Goal: Task Accomplishment & Management: Manage account settings

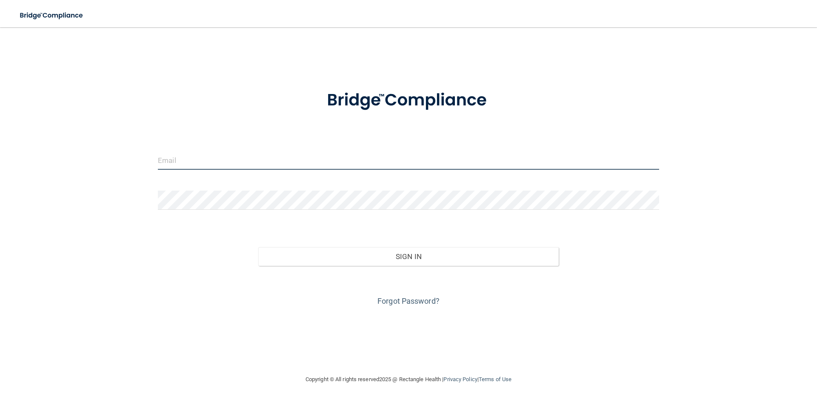
click at [180, 159] on input "email" at bounding box center [408, 160] width 501 height 19
type input "[EMAIL_ADDRESS][DOMAIN_NAME]"
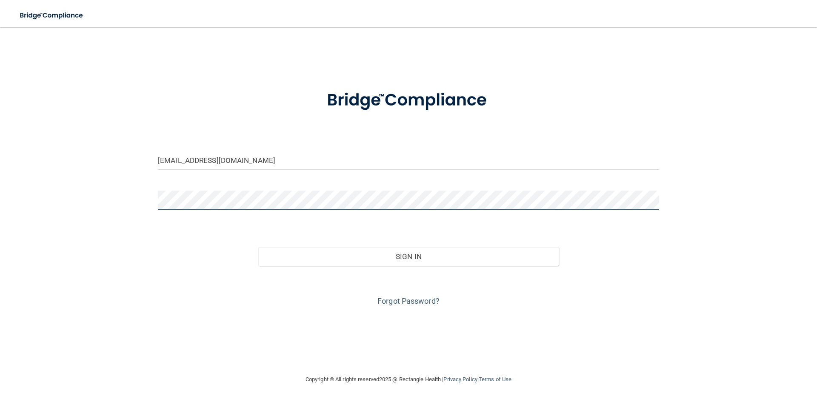
click at [258, 247] on button "Sign In" at bounding box center [408, 256] width 301 height 19
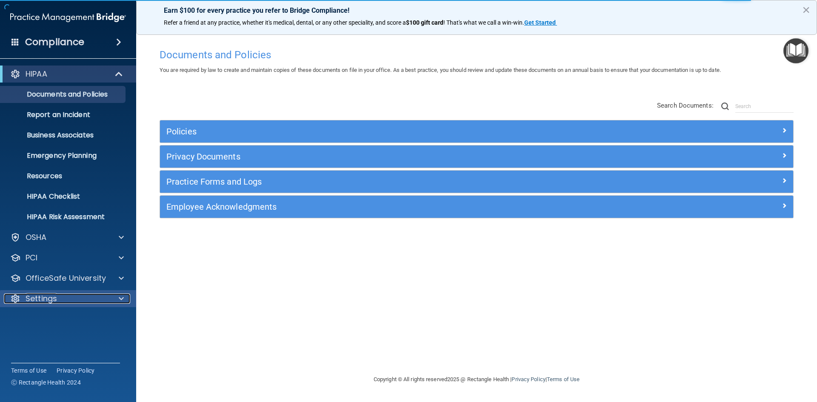
click at [51, 294] on p "Settings" at bounding box center [41, 299] width 31 height 10
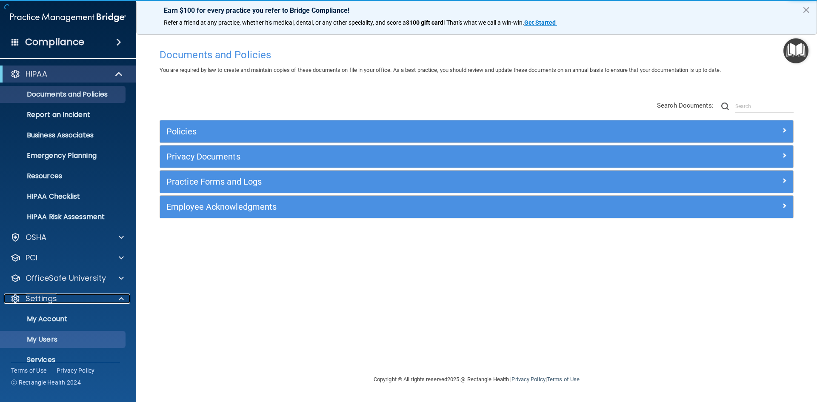
scroll to position [33, 0]
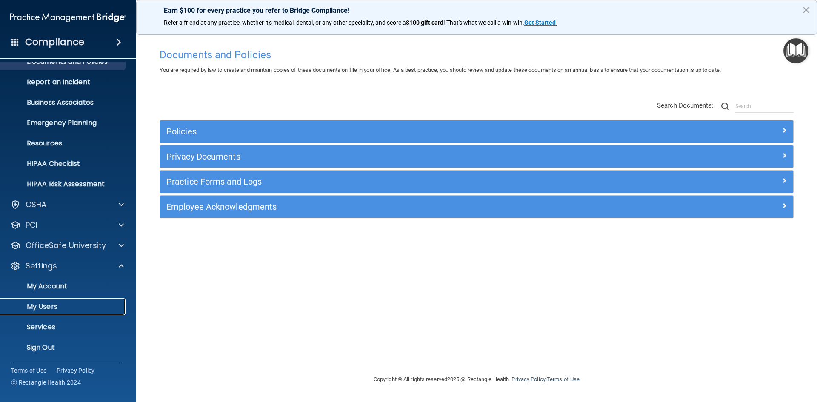
click at [36, 303] on p "My Users" at bounding box center [64, 307] width 116 height 9
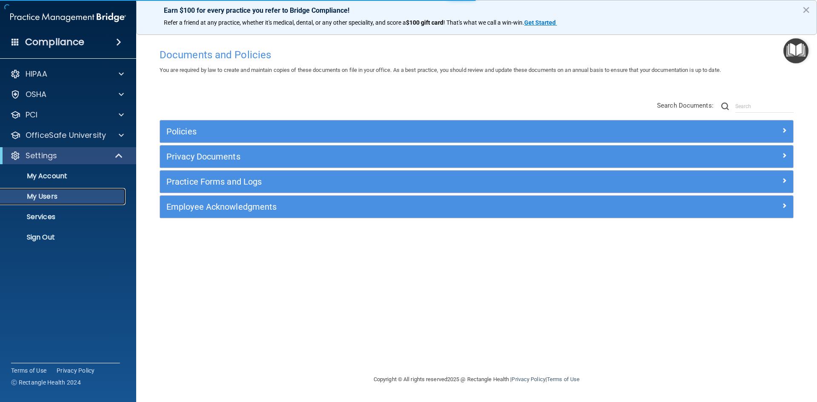
select select "20"
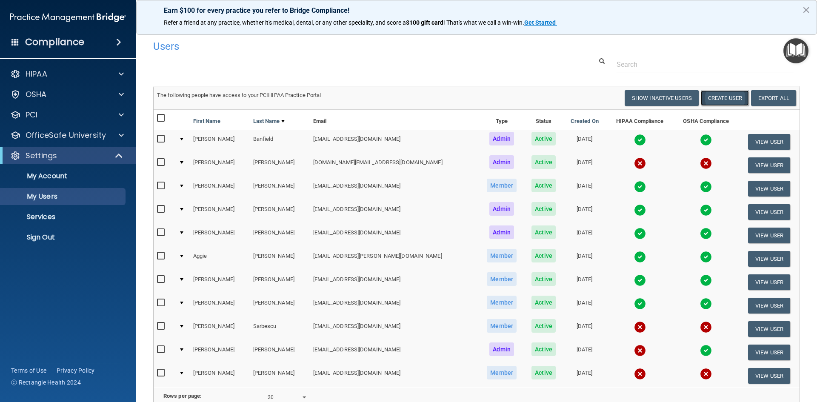
click at [717, 96] on button "Create User" at bounding box center [725, 98] width 48 height 16
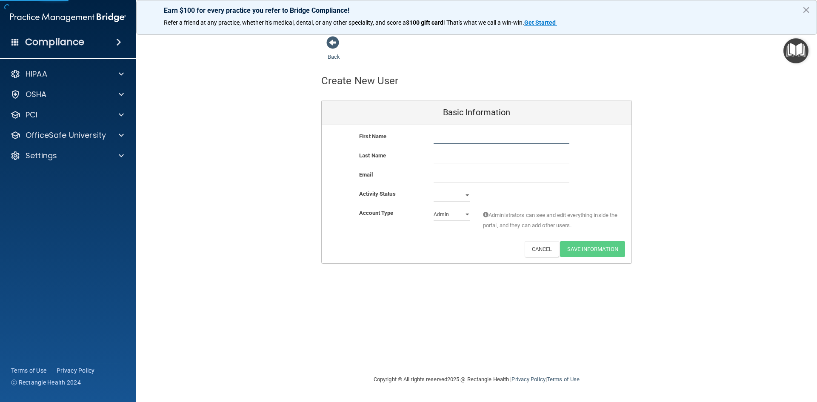
click at [446, 139] on input "text" at bounding box center [502, 138] width 136 height 13
type input "[PERSON_NAME]"
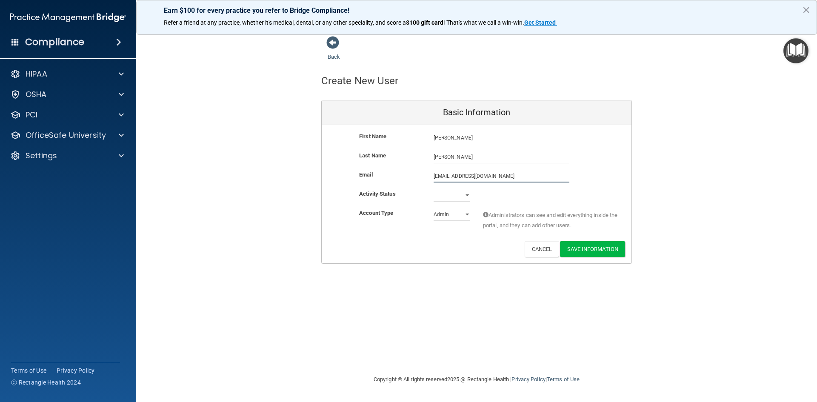
type input "[EMAIL_ADDRESS][DOMAIN_NAME]"
drag, startPoint x: 477, startPoint y: 192, endPoint x: 471, endPoint y: 193, distance: 6.0
click at [476, 192] on div "Activity Status Active Inactive" at bounding box center [477, 197] width 310 height 13
click at [466, 197] on select "Active Inactive" at bounding box center [452, 195] width 37 height 13
select select "active"
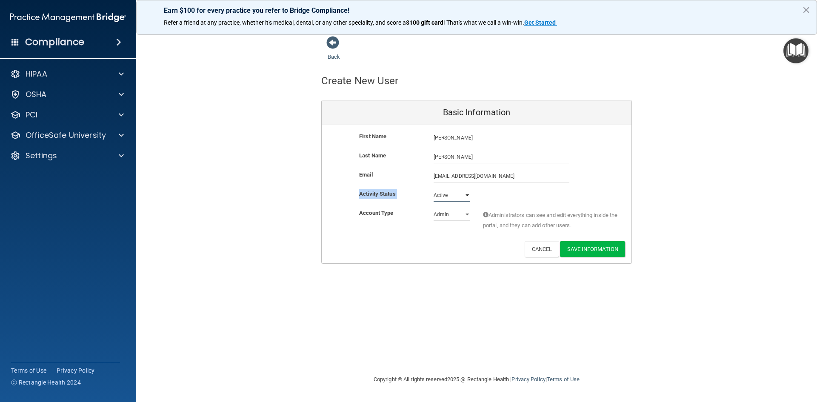
click at [434, 189] on select "Active Inactive" at bounding box center [452, 195] width 37 height 13
click at [469, 217] on select "Admin Member" at bounding box center [452, 214] width 37 height 13
select select "practice_member"
click at [434, 208] on select "Admin Member" at bounding box center [452, 214] width 37 height 13
click at [599, 249] on button "Save Information" at bounding box center [592, 249] width 65 height 16
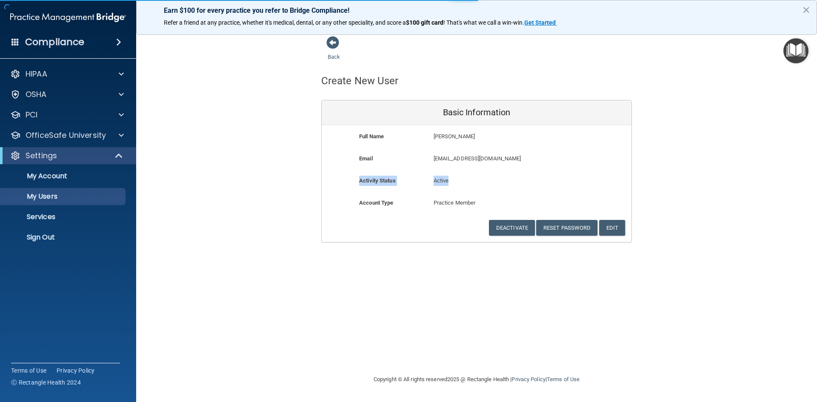
select select "20"
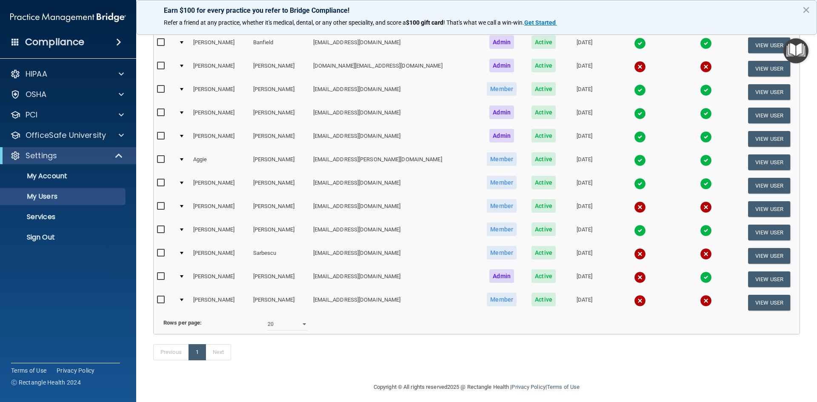
scroll to position [148, 0]
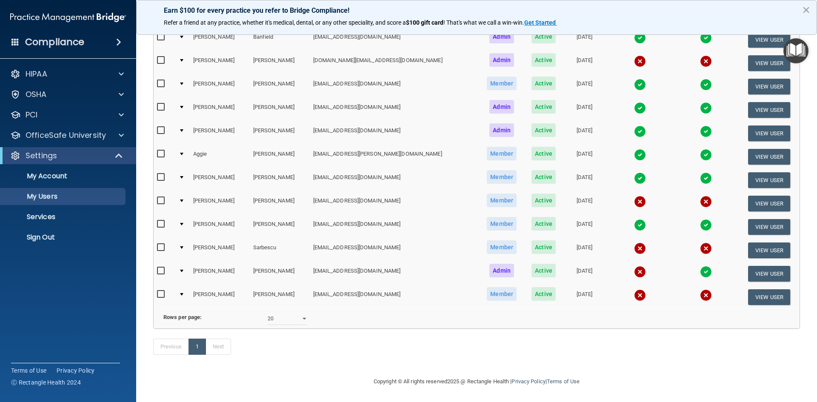
click at [159, 197] on input "checkbox" at bounding box center [162, 200] width 10 height 7
checkbox input "true"
click at [755, 196] on button "View User" at bounding box center [769, 204] width 42 height 16
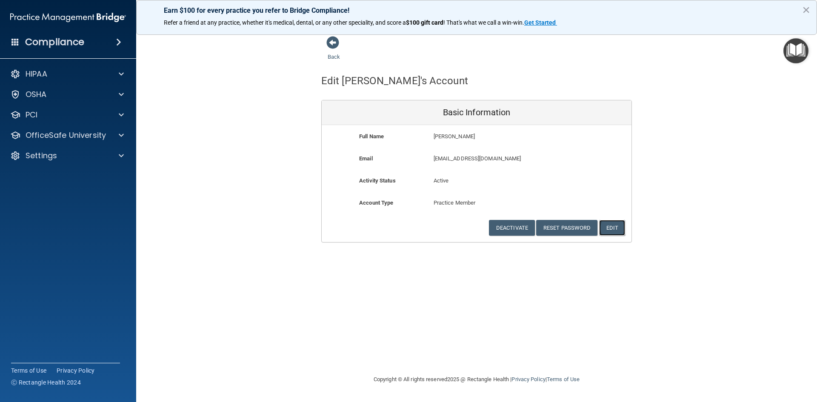
click at [611, 229] on button "Edit" at bounding box center [612, 228] width 26 height 16
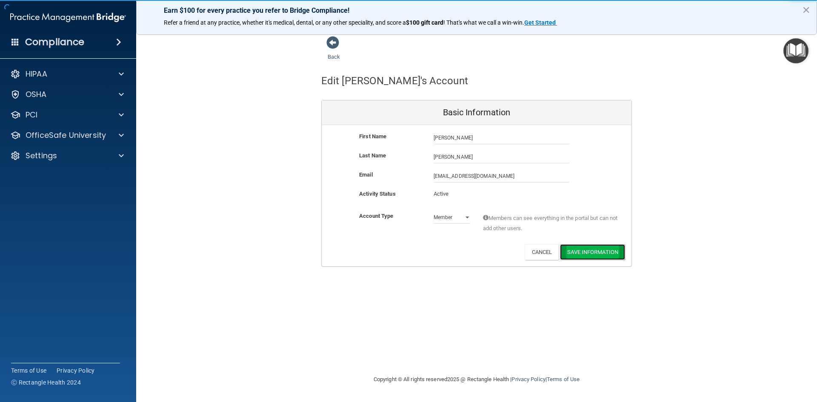
click at [602, 251] on button "Save Information" at bounding box center [592, 252] width 65 height 16
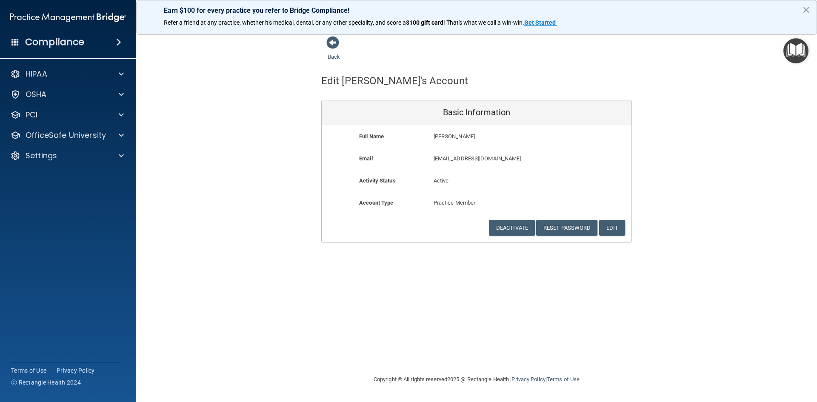
drag, startPoint x: 251, startPoint y: 178, endPoint x: 255, endPoint y: 179, distance: 4.4
click at [253, 180] on div "Back Edit [PERSON_NAME]'s Account Basic Information Full Name [PERSON_NAME] [PE…" at bounding box center [476, 139] width 647 height 207
click at [332, 40] on span at bounding box center [332, 42] width 13 height 13
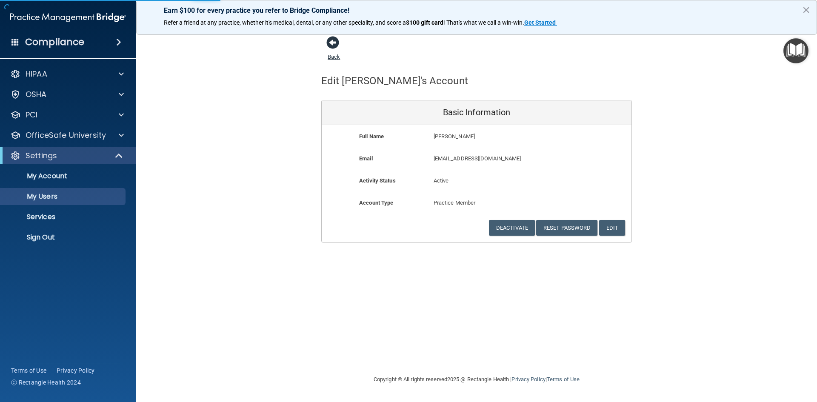
click at [331, 37] on span at bounding box center [332, 42] width 13 height 13
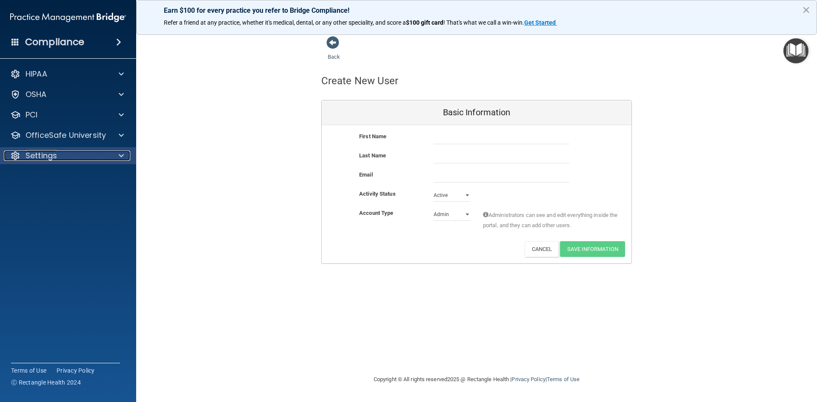
click at [40, 152] on p "Settings" at bounding box center [41, 156] width 31 height 10
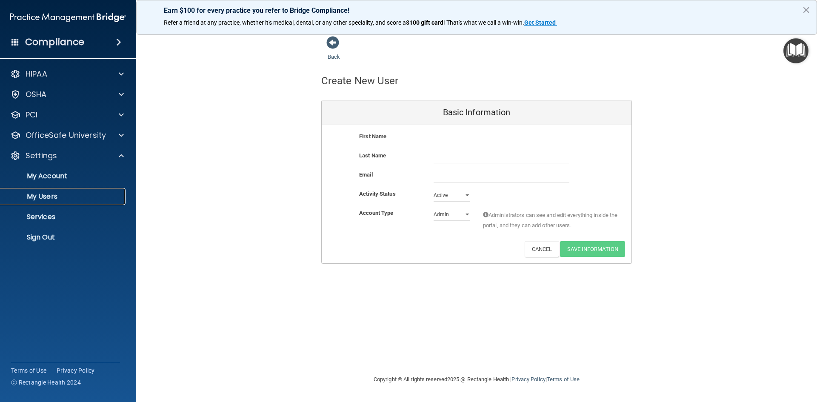
click at [51, 191] on link "My Users" at bounding box center [58, 196] width 134 height 17
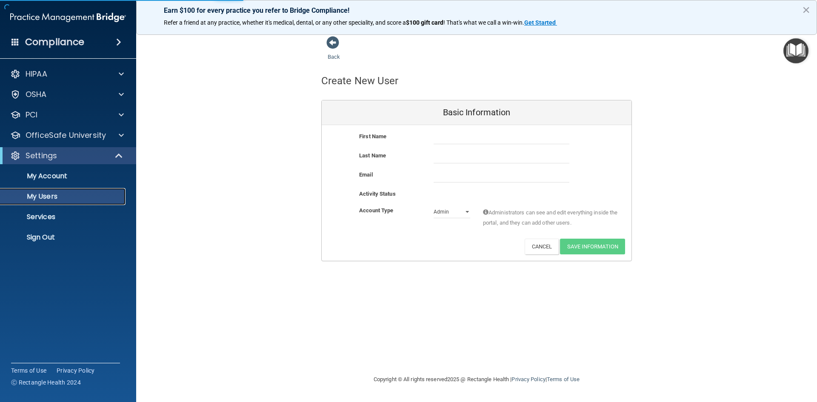
select select "20"
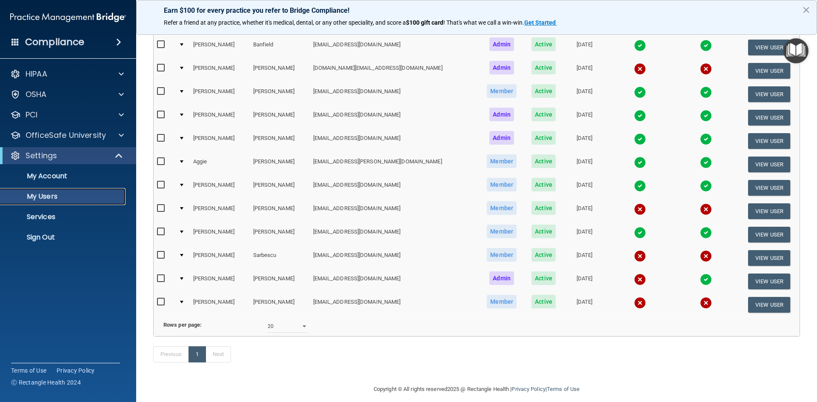
scroll to position [115, 0]
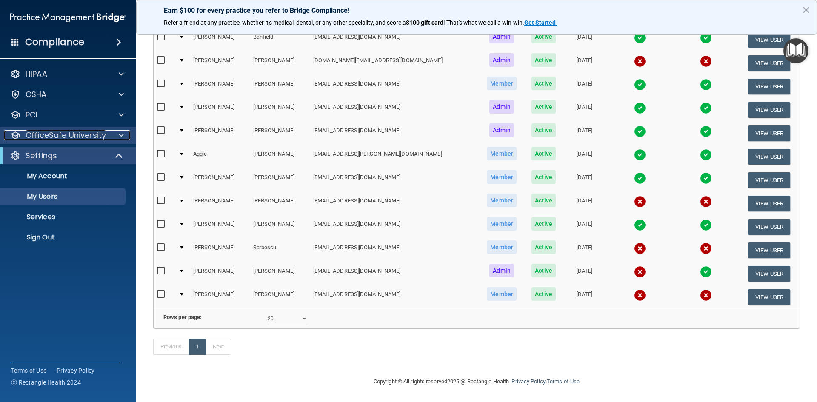
click at [53, 134] on p "OfficeSafe University" at bounding box center [66, 135] width 80 height 10
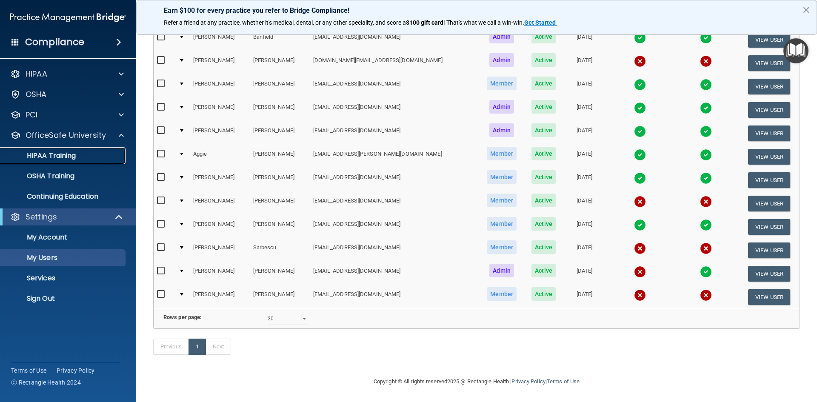
click at [54, 155] on p "HIPAA Training" at bounding box center [41, 156] width 70 height 9
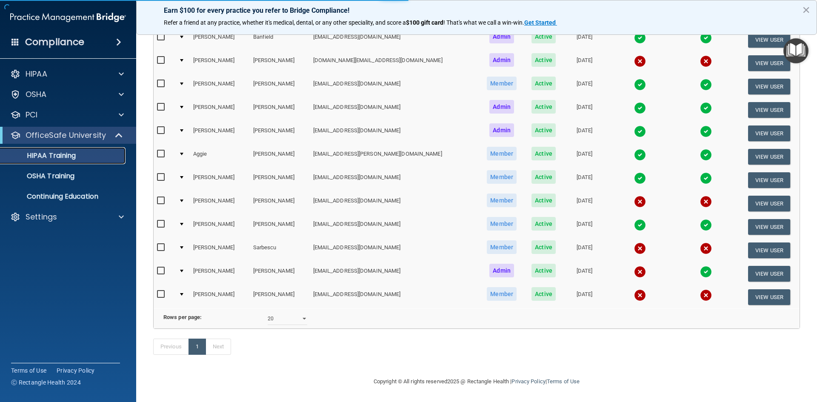
scroll to position [160, 0]
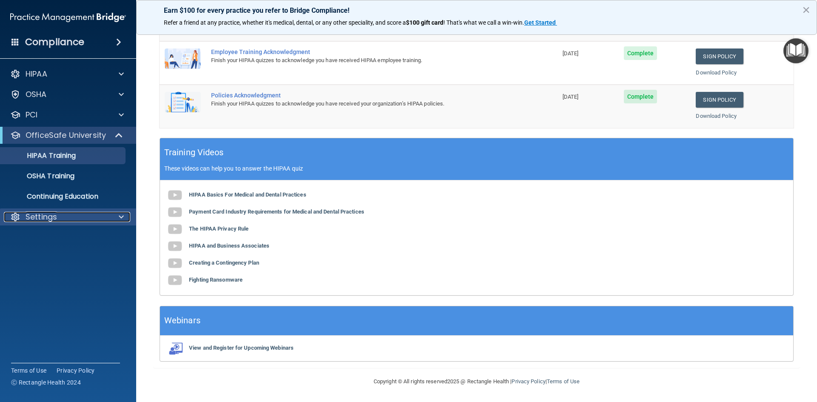
click at [32, 217] on p "Settings" at bounding box center [41, 217] width 31 height 10
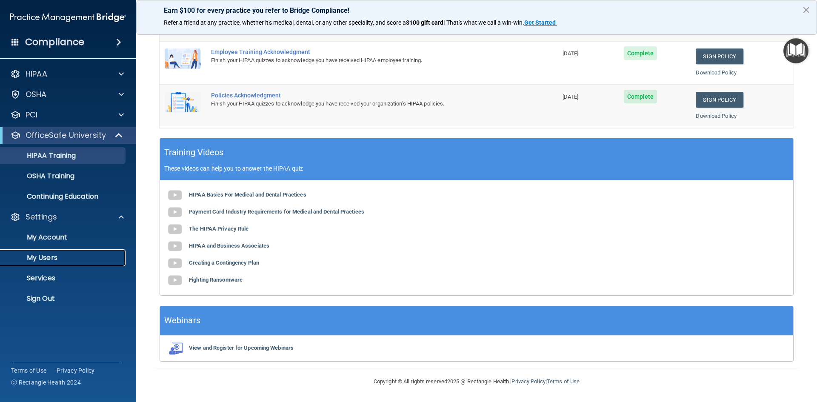
click at [44, 254] on p "My Users" at bounding box center [64, 258] width 116 height 9
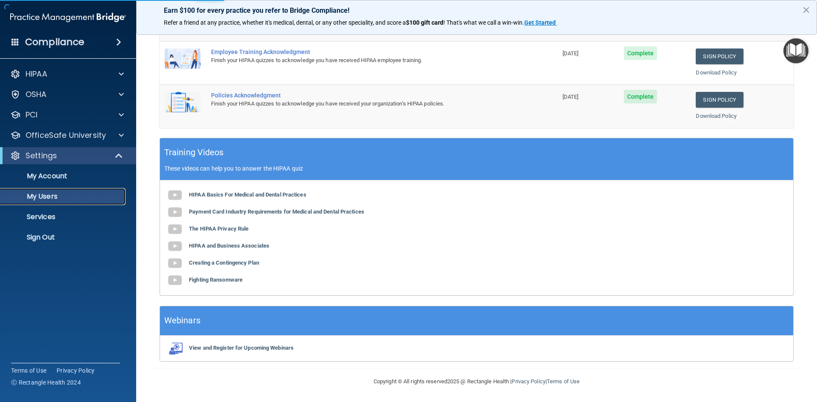
scroll to position [115, 0]
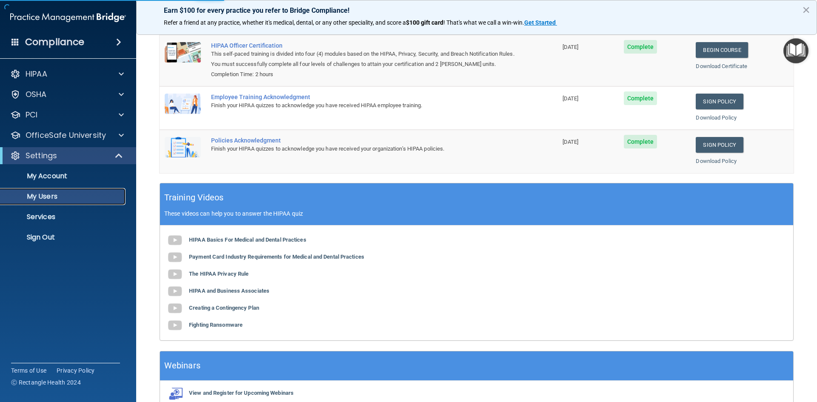
select select "20"
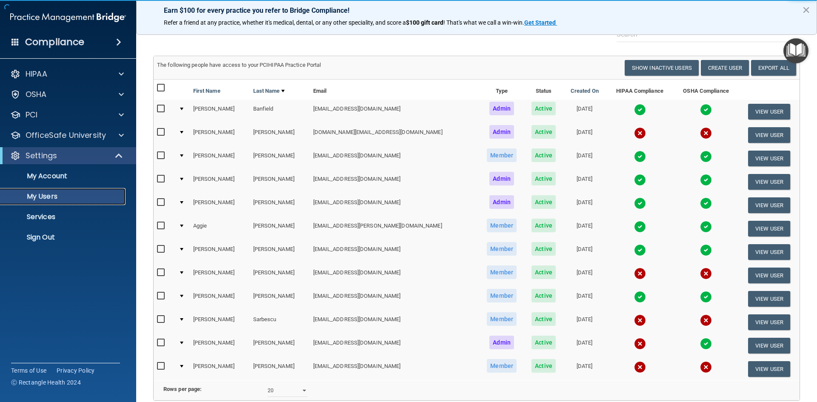
scroll to position [30, 0]
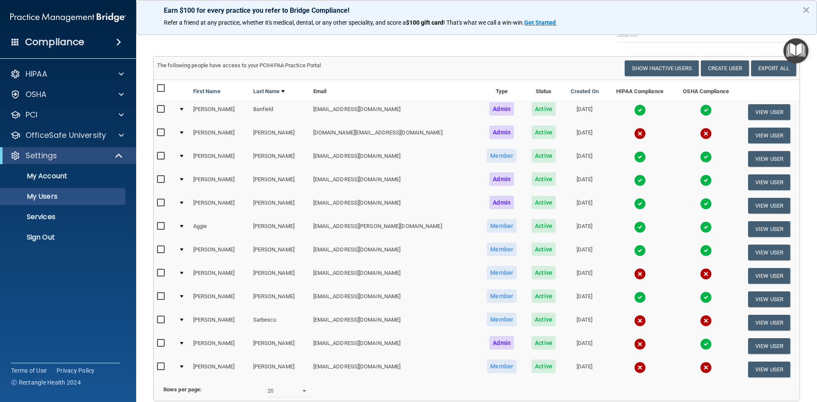
click at [160, 271] on input "checkbox" at bounding box center [162, 273] width 10 height 7
checkbox input "true"
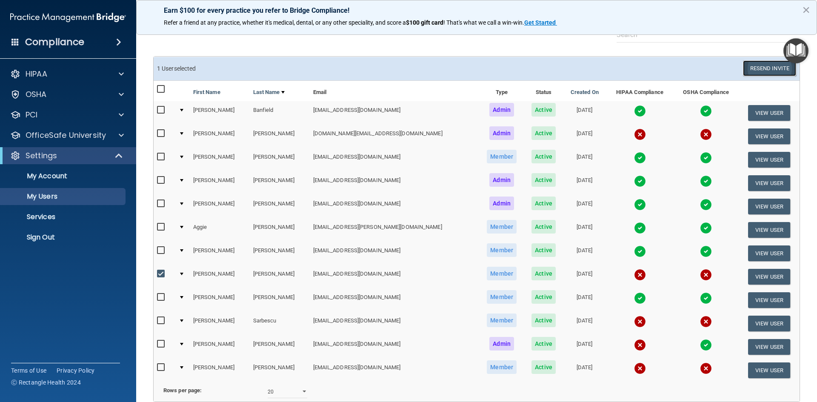
click at [761, 64] on button "Resend Invite" at bounding box center [769, 68] width 53 height 16
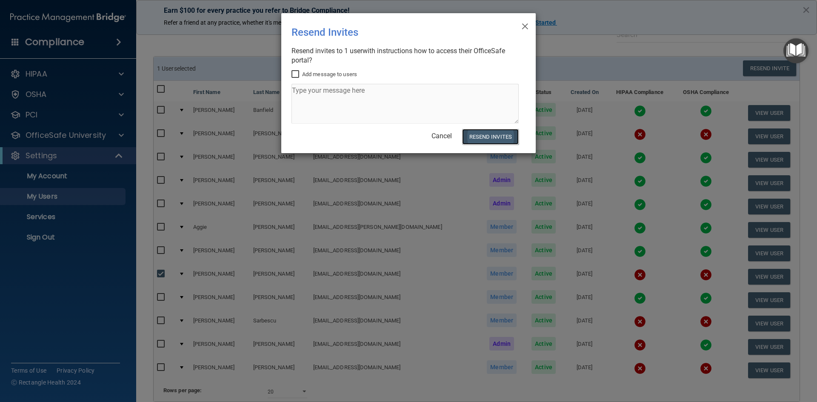
click at [481, 135] on button "Resend Invites" at bounding box center [490, 137] width 57 height 16
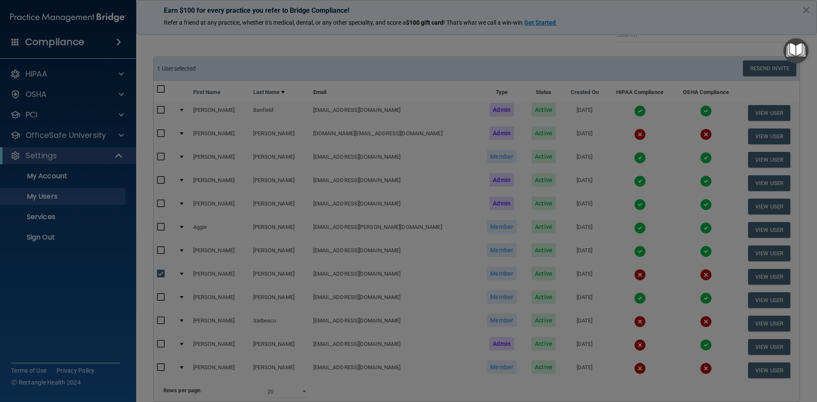
click at [523, 25] on body "Compliance HIPAA Documents and Policies Report an Incident Business Associates …" at bounding box center [408, 201] width 817 height 402
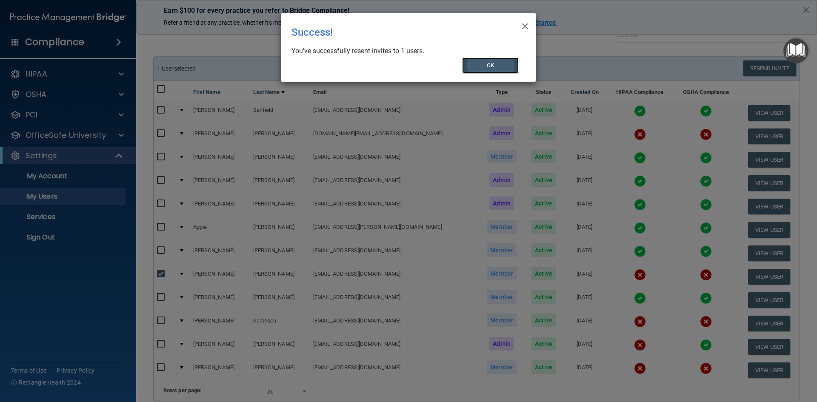
click at [494, 67] on button "OK" at bounding box center [490, 65] width 57 height 16
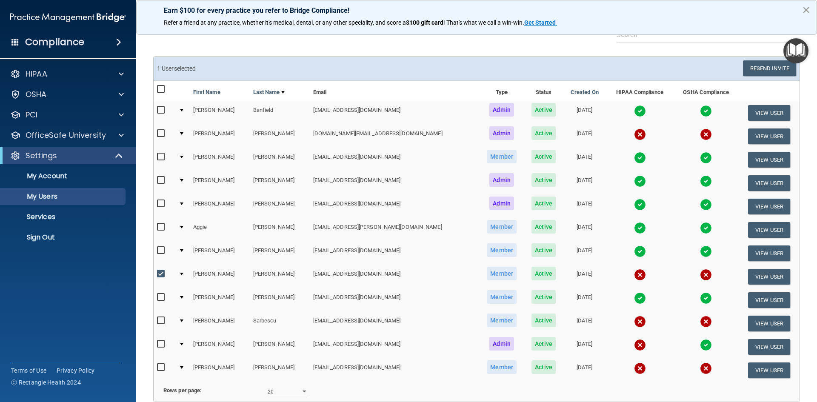
click at [804, 8] on button "×" at bounding box center [806, 10] width 8 height 14
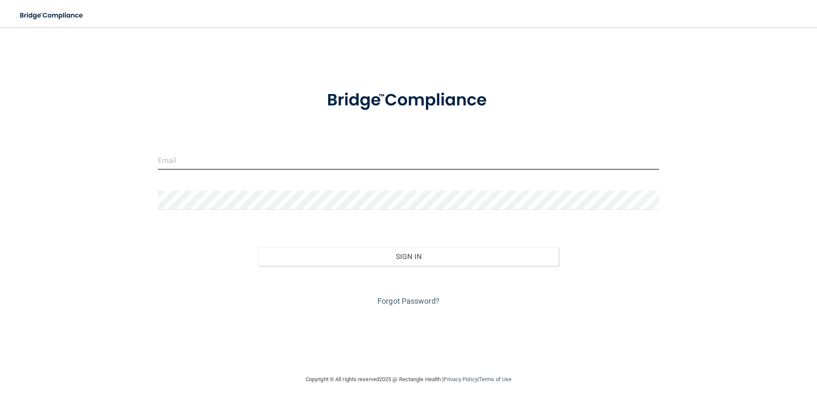
click at [191, 164] on input "email" at bounding box center [408, 160] width 501 height 19
type input "[EMAIL_ADDRESS][DOMAIN_NAME]"
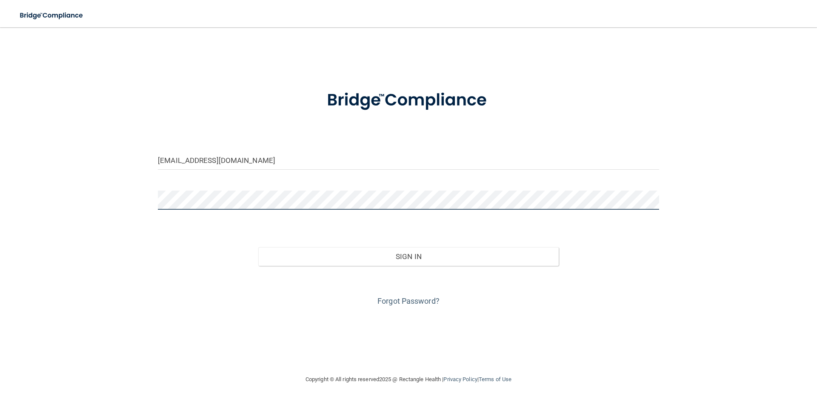
click at [258, 247] on button "Sign In" at bounding box center [408, 256] width 301 height 19
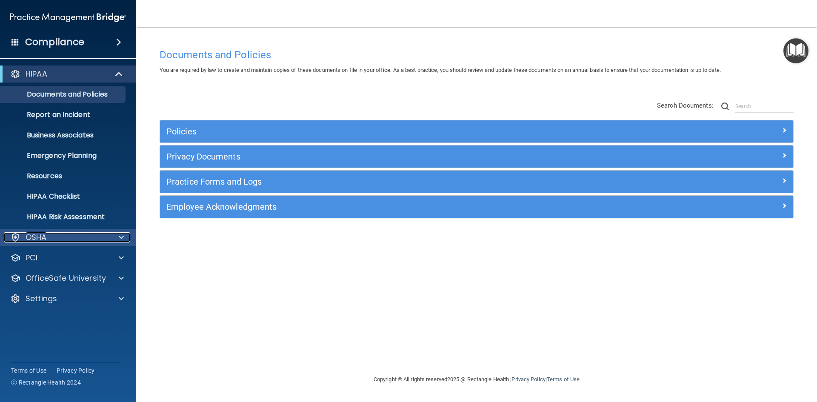
click at [27, 236] on p "OSHA" at bounding box center [36, 237] width 21 height 10
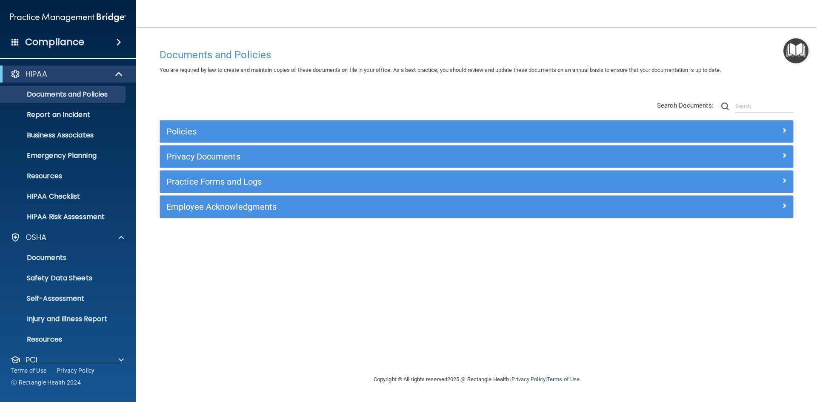
click at [167, 261] on div "Documents and Policies You are required by law to create and maintain copies of…" at bounding box center [476, 209] width 647 height 330
click at [54, 40] on h4 "Compliance" at bounding box center [54, 42] width 59 height 12
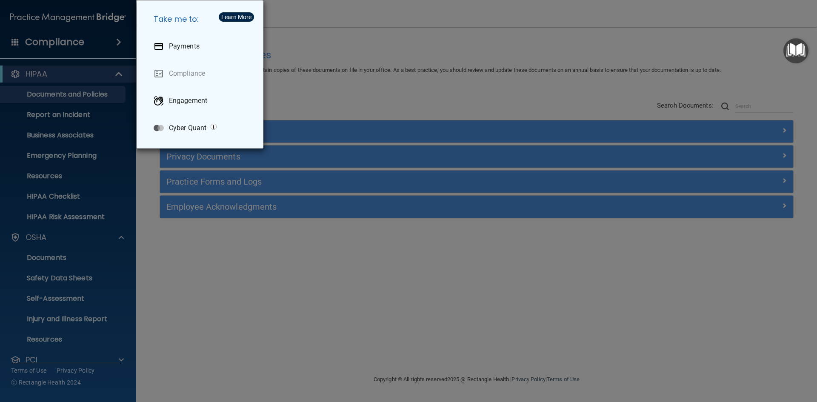
click at [188, 249] on div "Take me to: Payments Compliance Engagement Cyber Quant" at bounding box center [408, 201] width 817 height 402
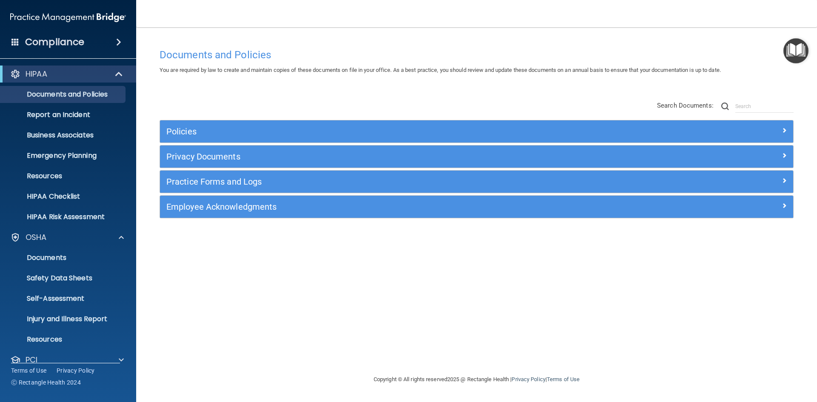
click at [24, 68] on div "HIPAA" at bounding box center [68, 74] width 136 height 17
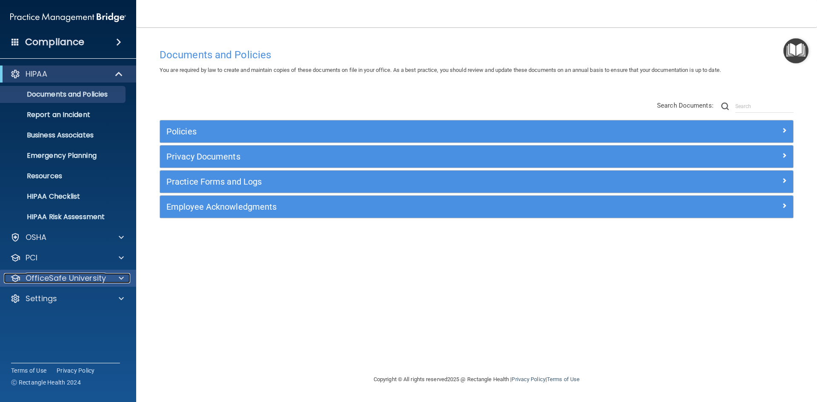
click at [39, 275] on p "OfficeSafe University" at bounding box center [66, 278] width 80 height 10
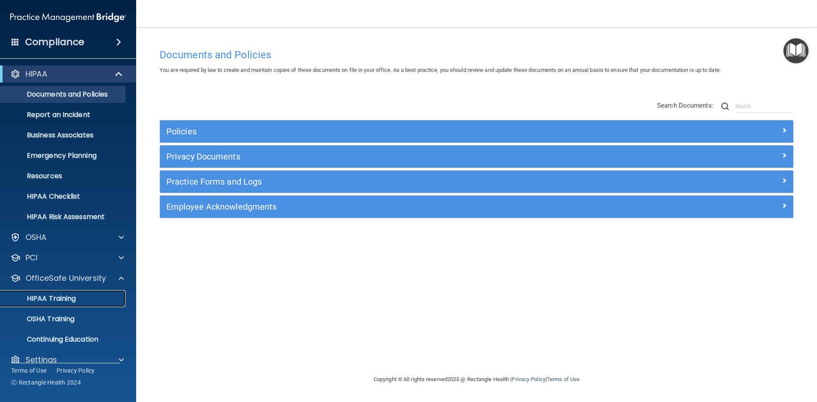
click at [40, 293] on link "HIPAA Training" at bounding box center [58, 298] width 134 height 17
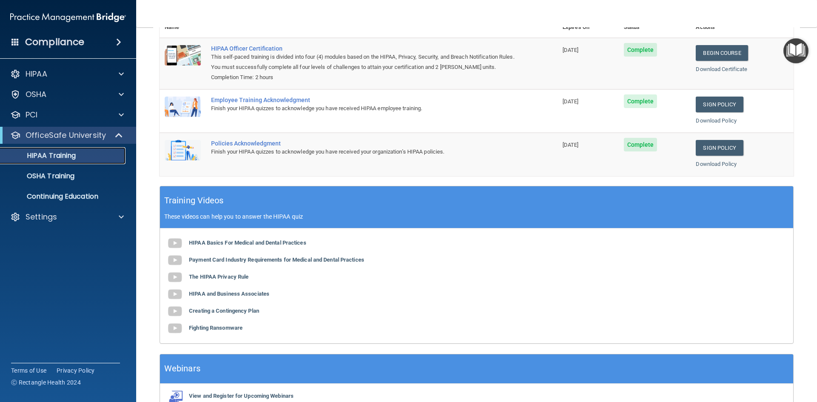
scroll to position [128, 0]
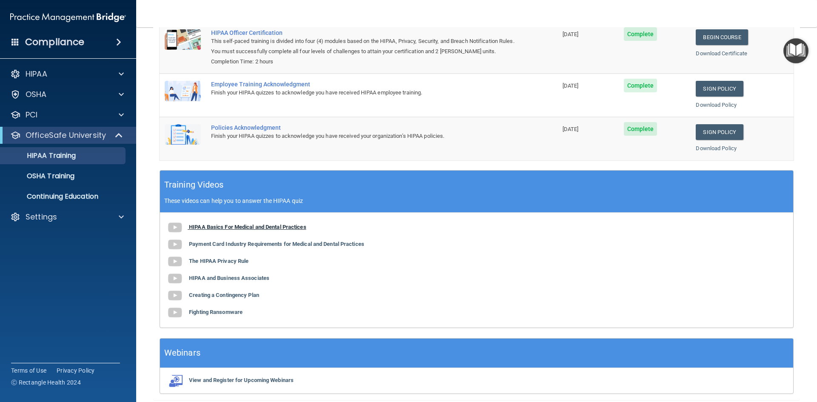
click at [270, 226] on b "HIPAA Basics For Medical and Dental Practices" at bounding box center [247, 227] width 117 height 6
click at [41, 217] on p "Settings" at bounding box center [41, 217] width 31 height 10
click at [43, 258] on p "My Users" at bounding box center [64, 258] width 116 height 9
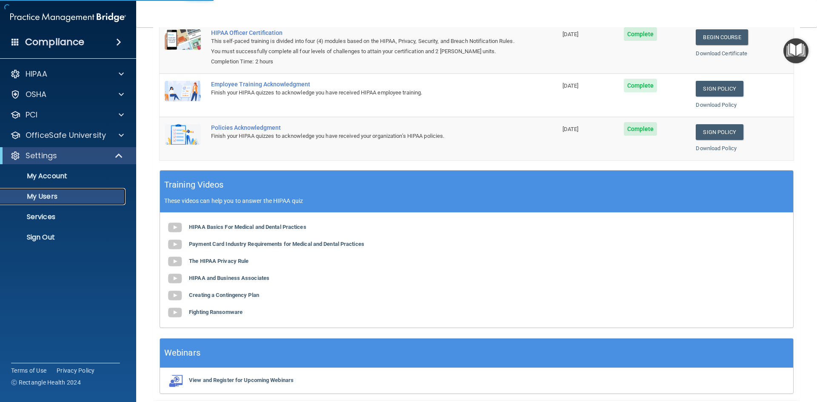
click at [35, 194] on p "My Users" at bounding box center [64, 196] width 116 height 9
select select "20"
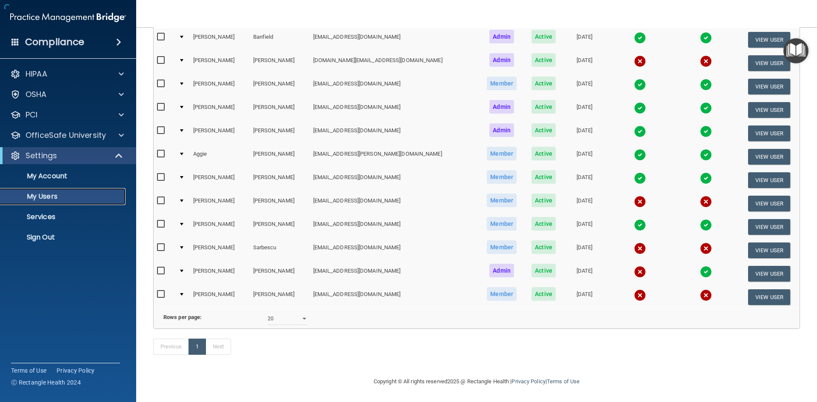
scroll to position [82, 0]
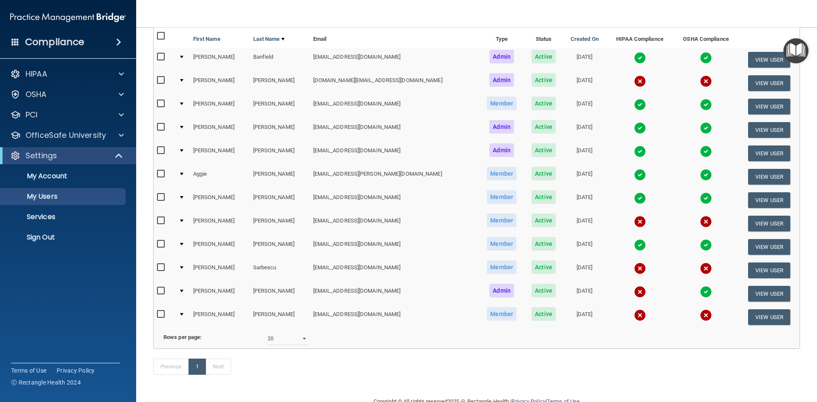
click at [162, 219] on input "checkbox" at bounding box center [162, 220] width 10 height 7
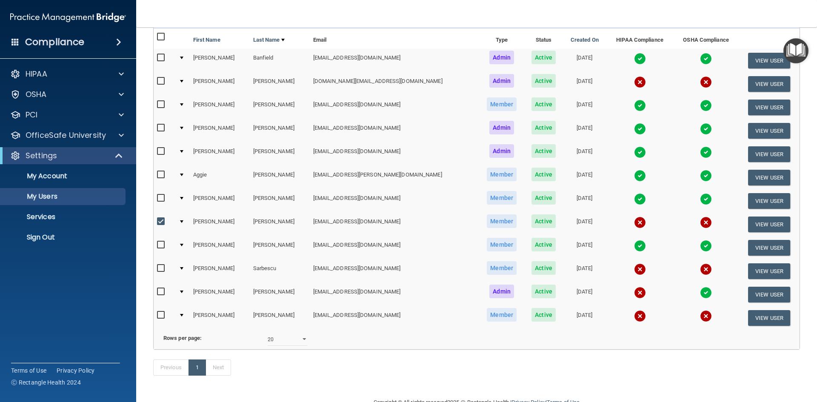
click at [160, 220] on input "checkbox" at bounding box center [162, 221] width 10 height 7
checkbox input "false"
